Goal: Find specific page/section: Find specific page/section

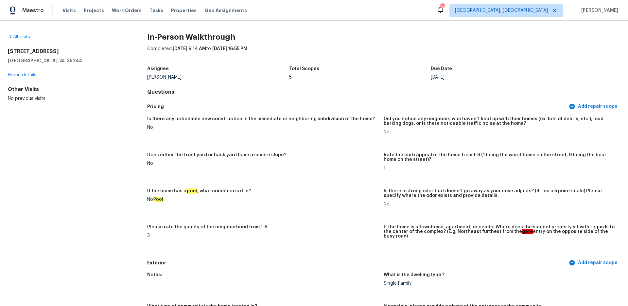
scroll to position [1137, 0]
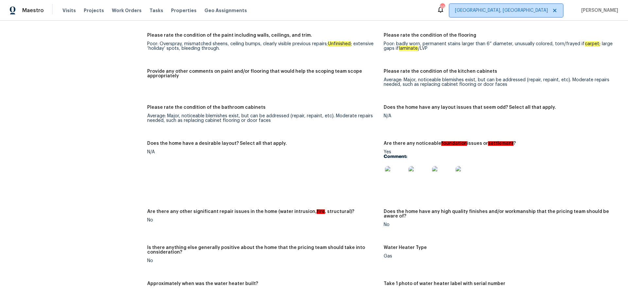
click at [537, 14] on span "[GEOGRAPHIC_DATA], [GEOGRAPHIC_DATA]" at bounding box center [507, 10] width 114 height 13
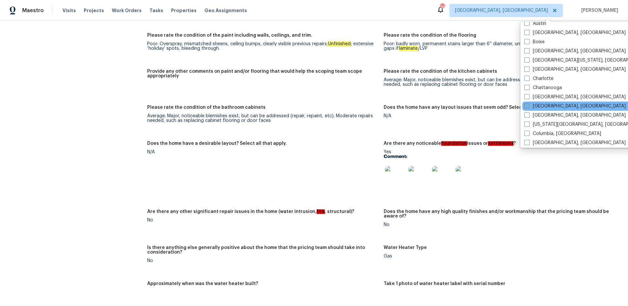
scroll to position [43, 0]
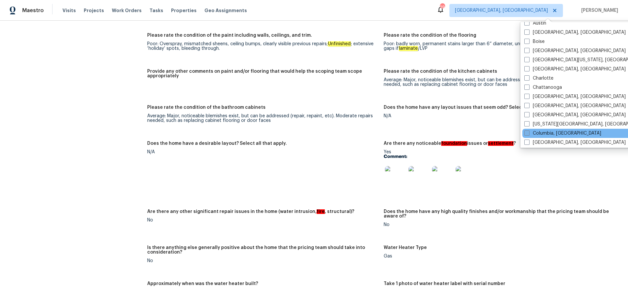
click at [528, 134] on span at bounding box center [527, 132] width 5 height 5
click at [528, 134] on input "Columbia, [GEOGRAPHIC_DATA]" at bounding box center [527, 132] width 4 height 4
checkbox input "true"
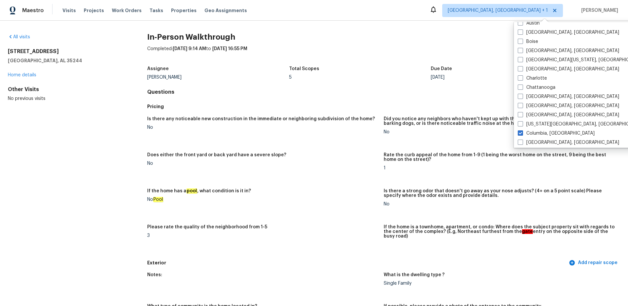
click at [31, 36] on div "All visits" at bounding box center [67, 37] width 118 height 7
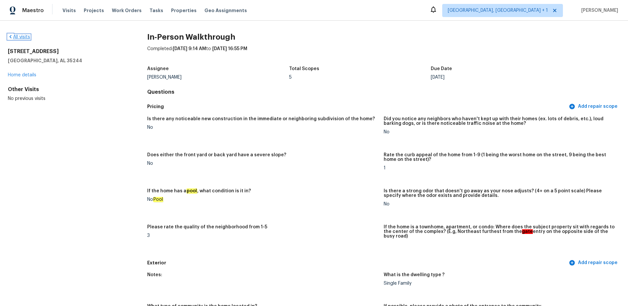
click at [28, 36] on link "All visits" at bounding box center [19, 37] width 22 height 5
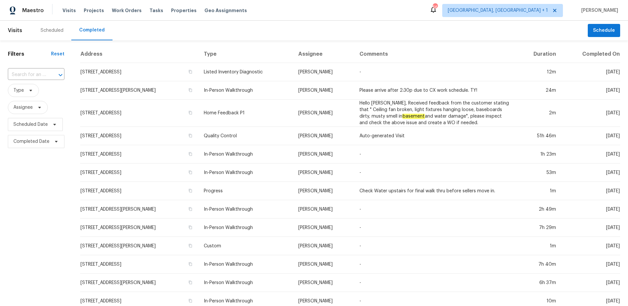
click at [38, 75] on input "text" at bounding box center [27, 75] width 38 height 10
paste input "[STREET_ADDRESS][PERSON_NAME]"
type input "[STREET_ADDRESS][PERSON_NAME]"
click at [39, 91] on li "[STREET_ADDRESS][PERSON_NAME]" at bounding box center [36, 93] width 56 height 18
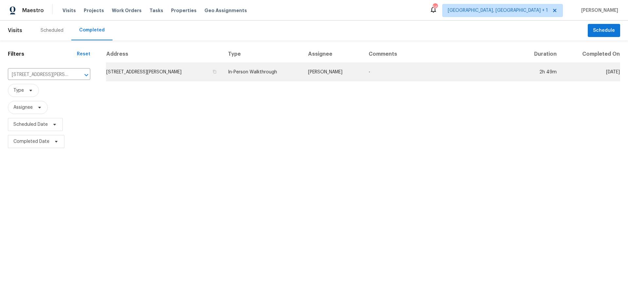
click at [323, 74] on td "[PERSON_NAME]" at bounding box center [333, 72] width 61 height 18
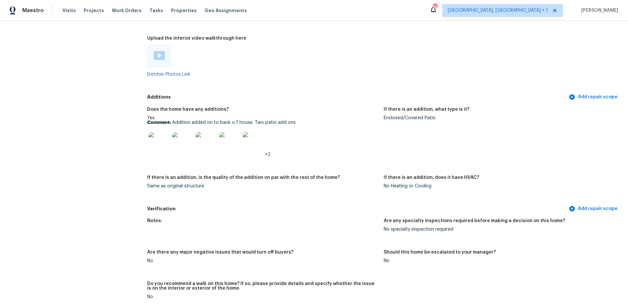
scroll to position [1249, 0]
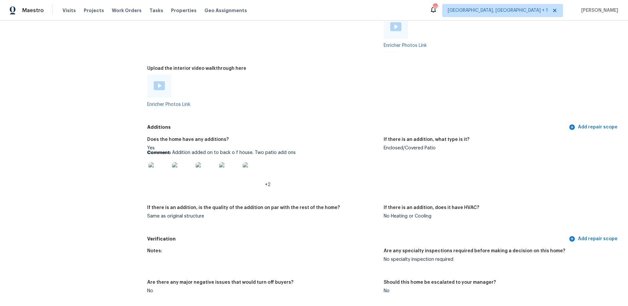
click at [159, 169] on img at bounding box center [159, 172] width 21 height 21
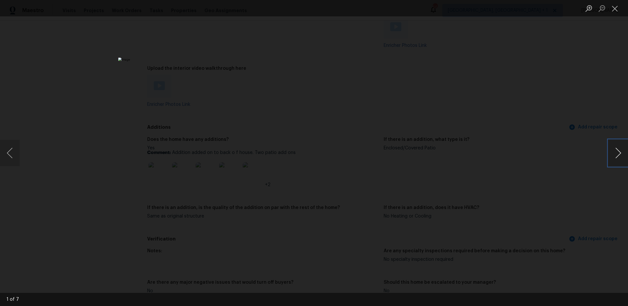
click at [612, 153] on button "Next image" at bounding box center [619, 153] width 20 height 26
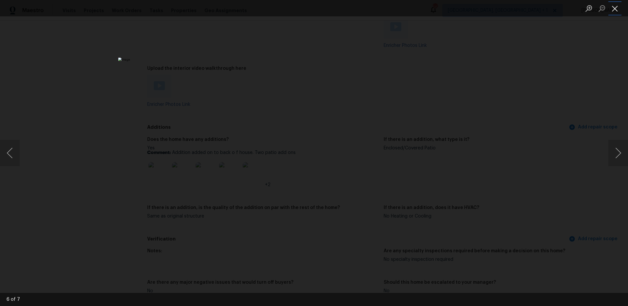
click at [616, 7] on button "Close lightbox" at bounding box center [615, 8] width 13 height 11
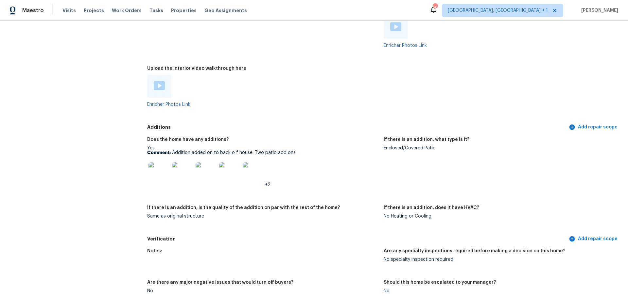
click at [155, 81] on img at bounding box center [159, 85] width 11 height 9
